Goal: Task Accomplishment & Management: Use online tool/utility

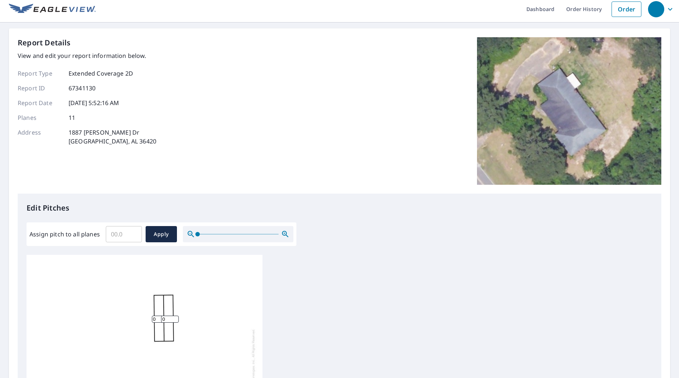
scroll to position [14, 0]
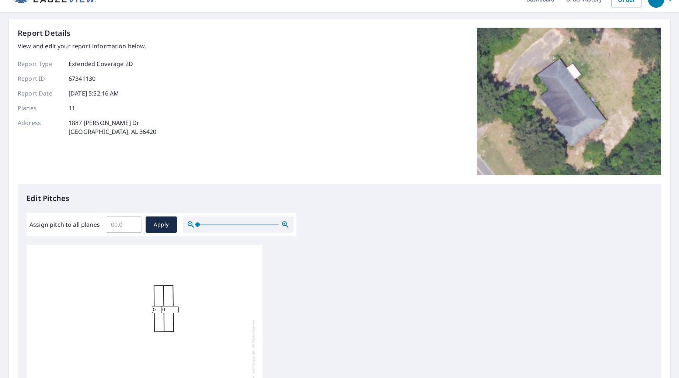
click at [122, 226] on input "Assign pitch to all planes" at bounding box center [124, 224] width 36 height 21
type input "5"
click at [184, 268] on div "0 0 0 0 0 0 0 0 0 0 0" at bounding box center [145, 360] width 236 height 231
click at [165, 226] on span "Apply" at bounding box center [161, 224] width 20 height 9
type input "5"
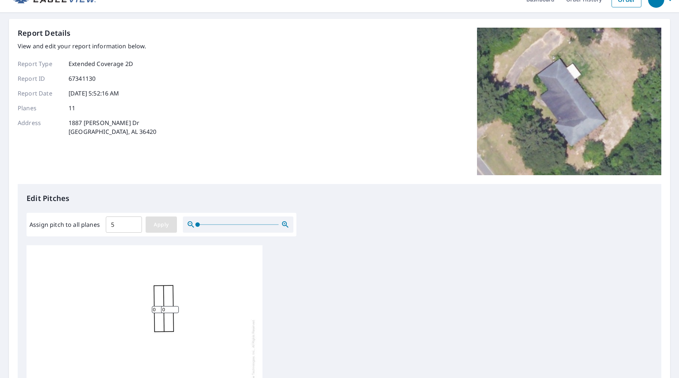
type input "5"
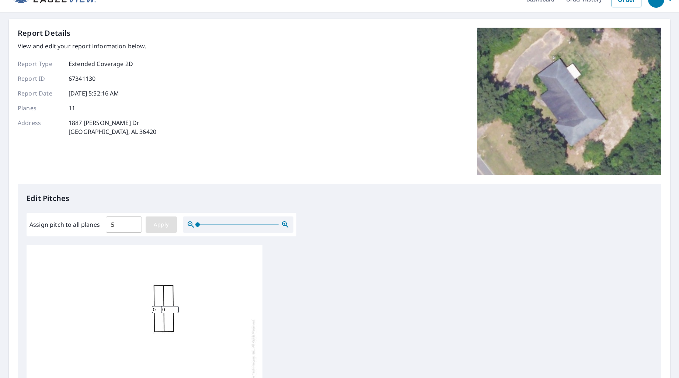
type input "5"
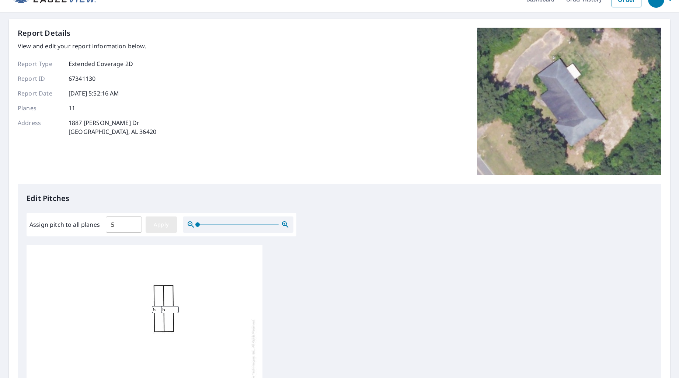
click at [157, 222] on span "Apply" at bounding box center [161, 224] width 20 height 9
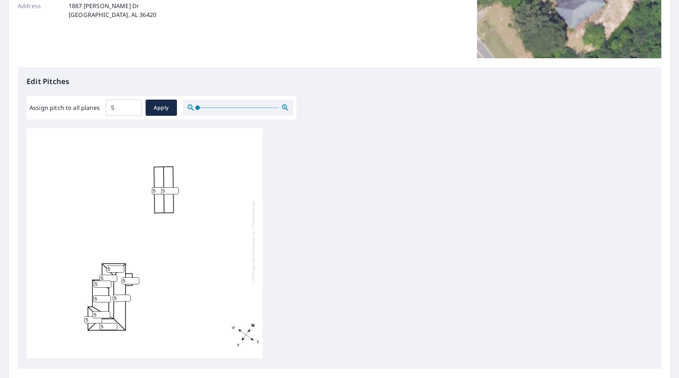
scroll to position [205, 0]
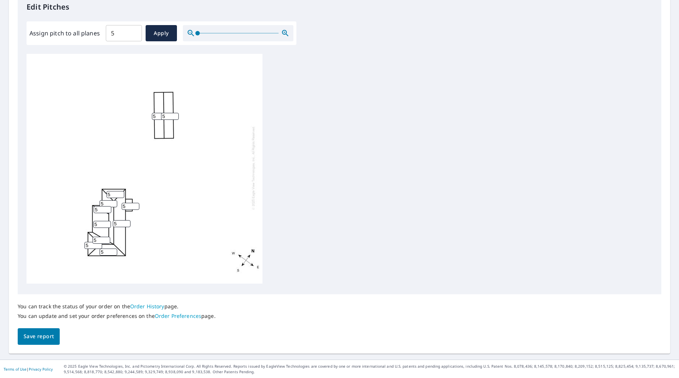
click at [43, 334] on span "Save report" at bounding box center [39, 336] width 30 height 9
click at [136, 206] on input "4" at bounding box center [131, 206] width 18 height 7
click at [136, 206] on input "3" at bounding box center [131, 206] width 18 height 7
click at [136, 206] on input "2" at bounding box center [131, 206] width 18 height 7
type input "3"
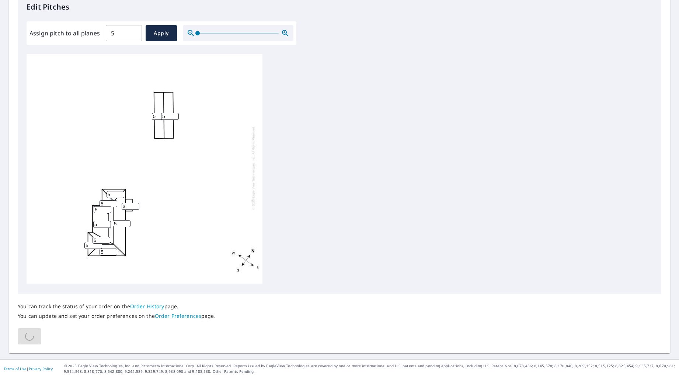
click at [138, 204] on input "3" at bounding box center [131, 206] width 18 height 7
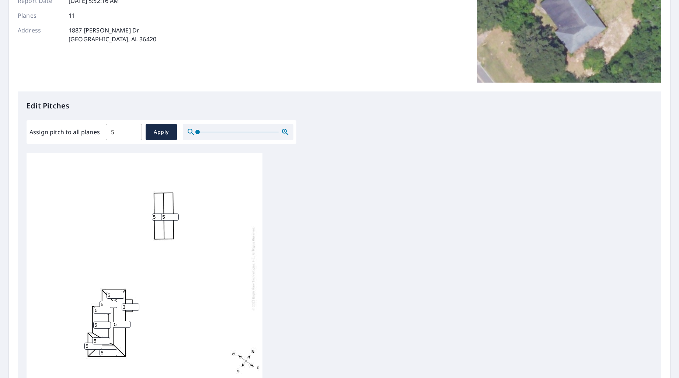
scroll to position [0, 0]
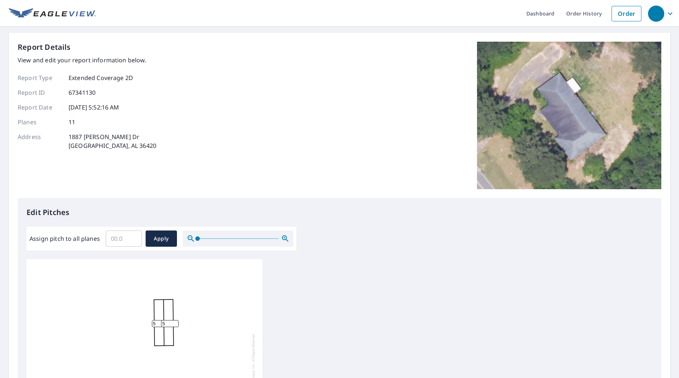
scroll to position [2, 0]
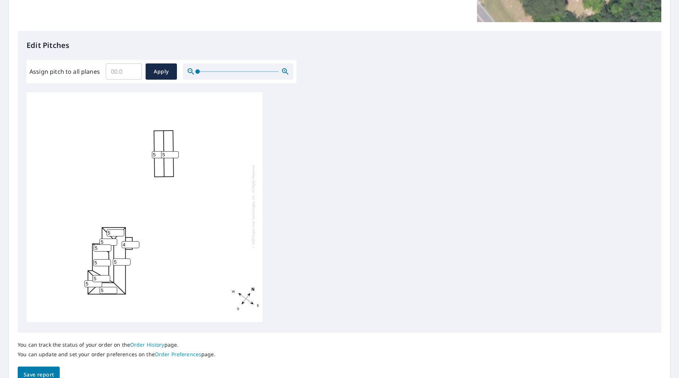
click at [138, 245] on input "4" at bounding box center [131, 244] width 18 height 7
click at [138, 245] on input "3" at bounding box center [131, 244] width 18 height 7
click at [138, 245] on input "2" at bounding box center [131, 244] width 18 height 7
click at [138, 245] on input "1" at bounding box center [131, 244] width 18 height 7
type input "2"
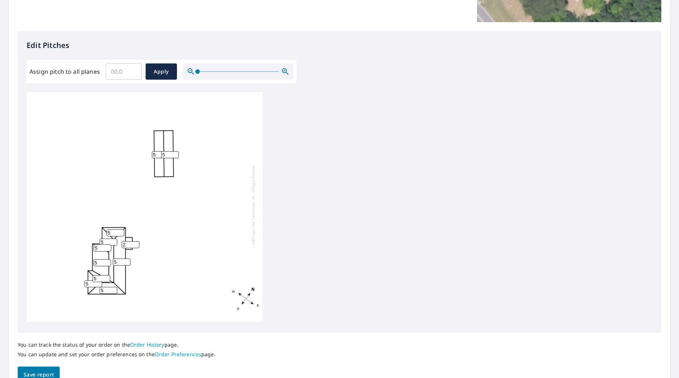
click at [137, 242] on input "2" at bounding box center [131, 244] width 18 height 7
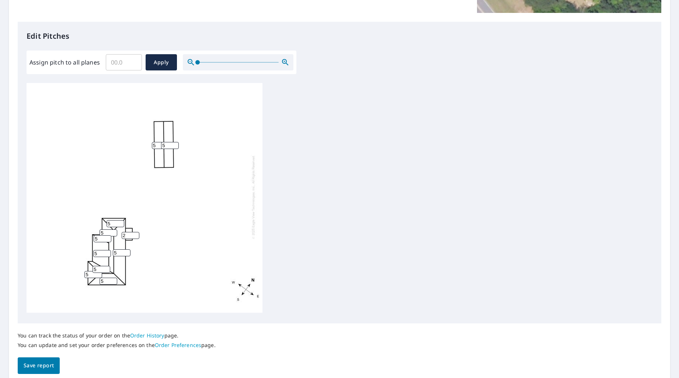
scroll to position [187, 0]
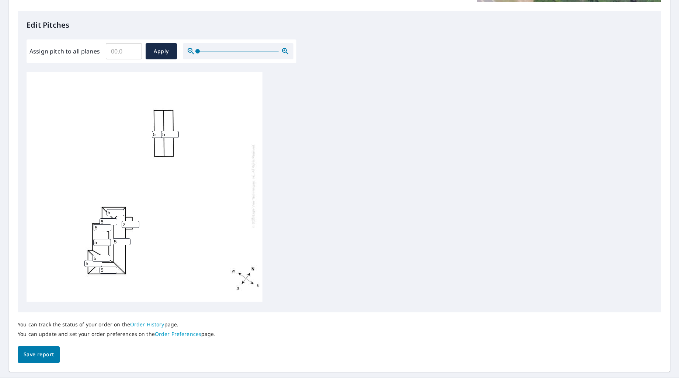
click at [49, 356] on span "Save report" at bounding box center [39, 354] width 30 height 9
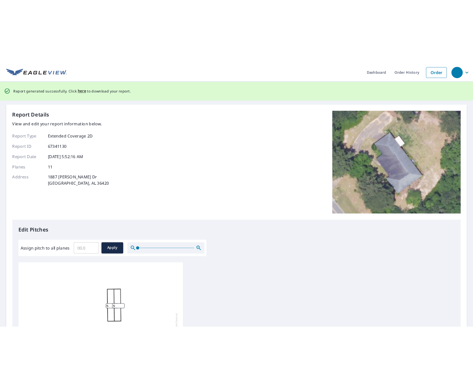
scroll to position [0, 0]
